Goal: Use online tool/utility

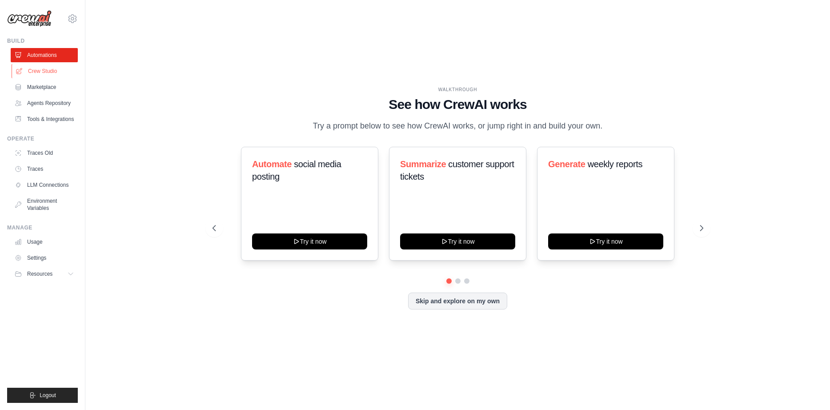
click at [52, 70] on link "Crew Studio" at bounding box center [45, 71] width 67 height 14
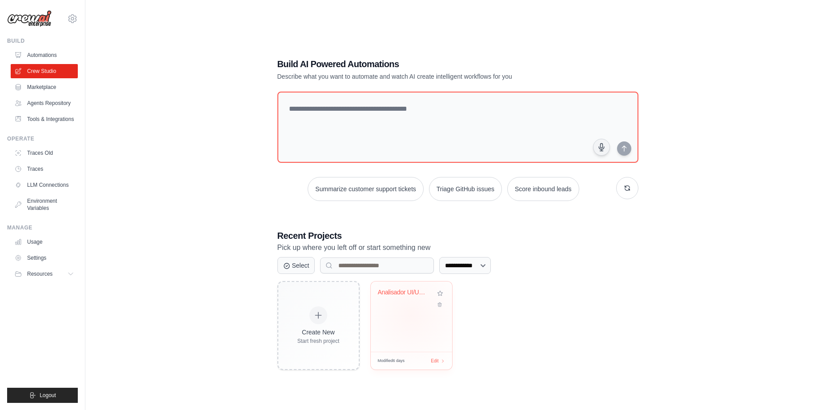
click at [411, 313] on div "Analisador UI/UX Expert - Sistema d..." at bounding box center [411, 316] width 81 height 70
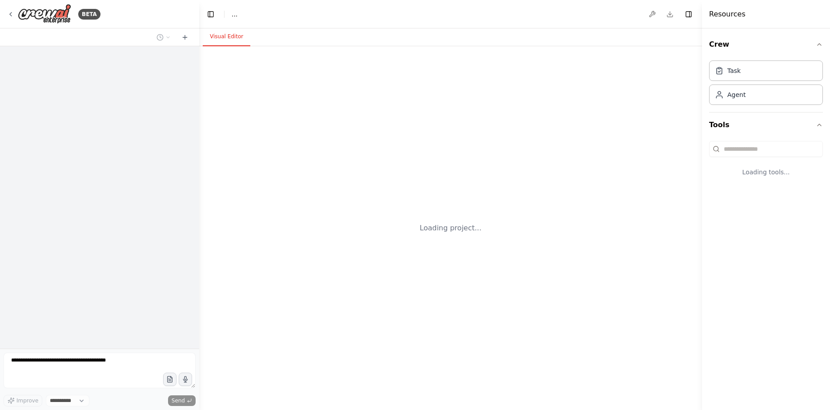
select select "****"
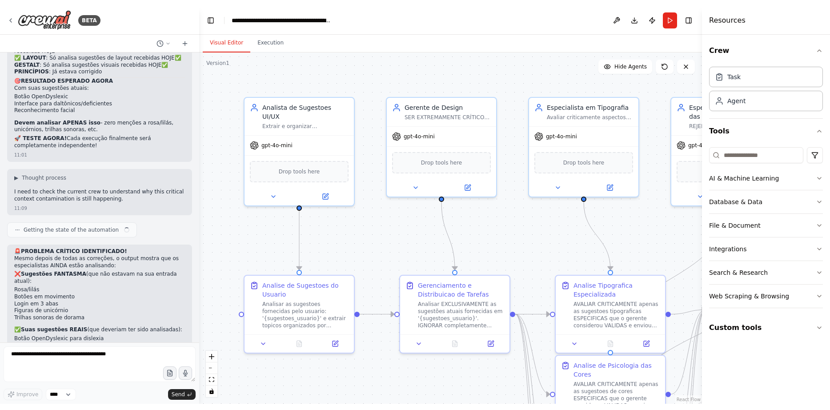
scroll to position [9172, 0]
